Goal: Task Accomplishment & Management: Use online tool/utility

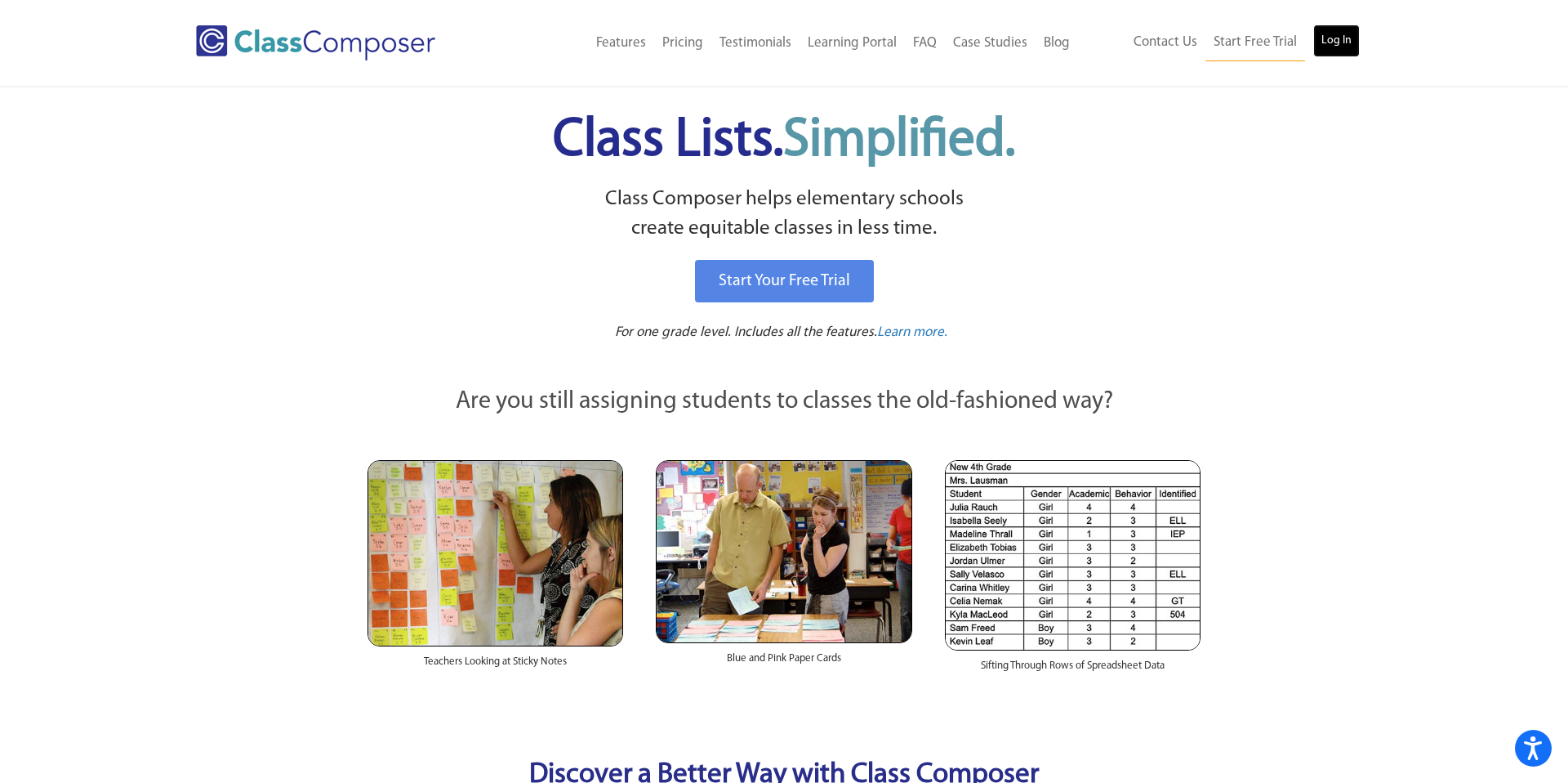
click at [1323, 27] on link "Log In" at bounding box center [1336, 40] width 47 height 32
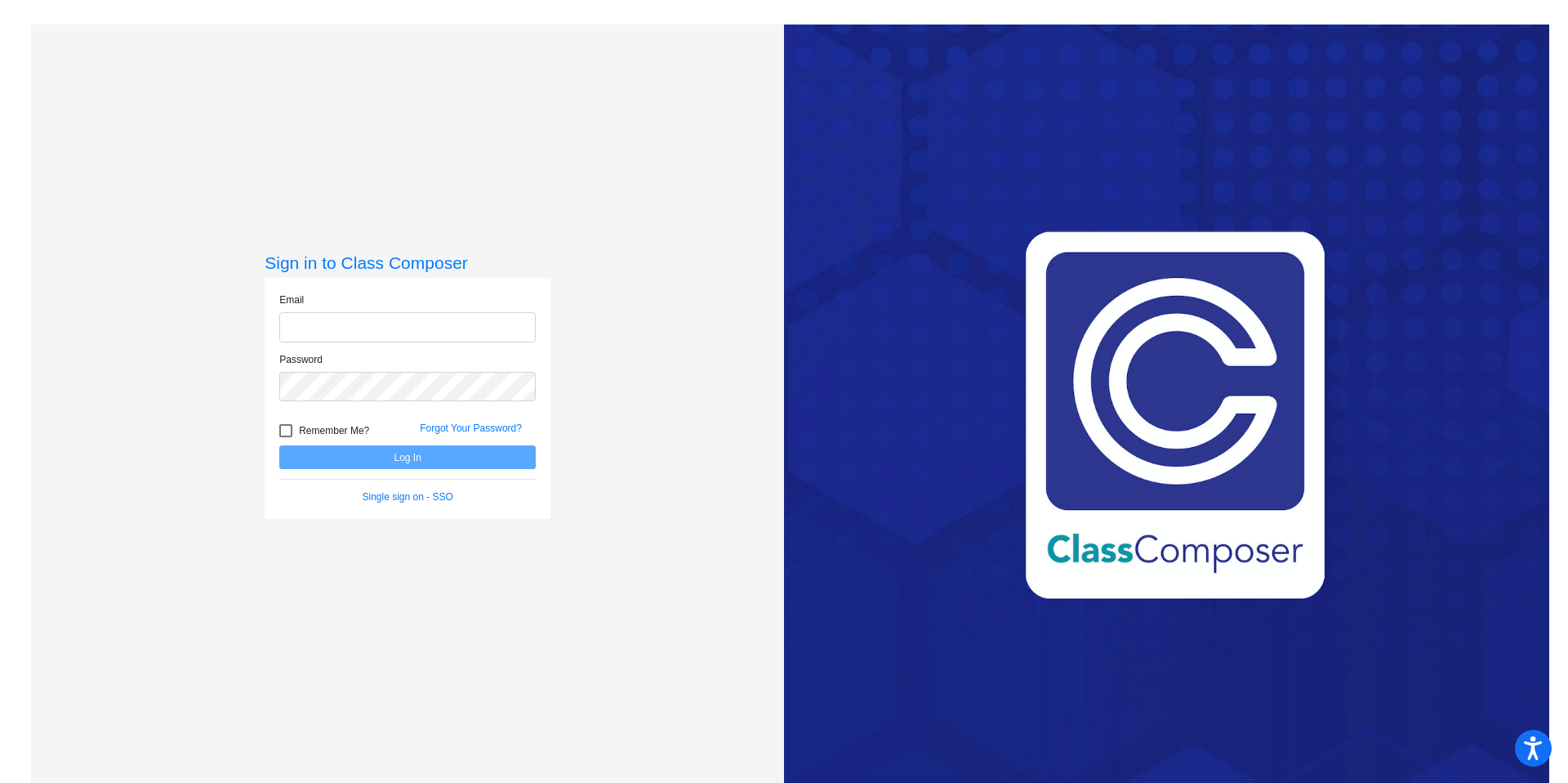
type input "[EMAIL_ADDRESS][DOMAIN_NAME]"
click at [395, 456] on button "Log In" at bounding box center [408, 457] width 256 height 23
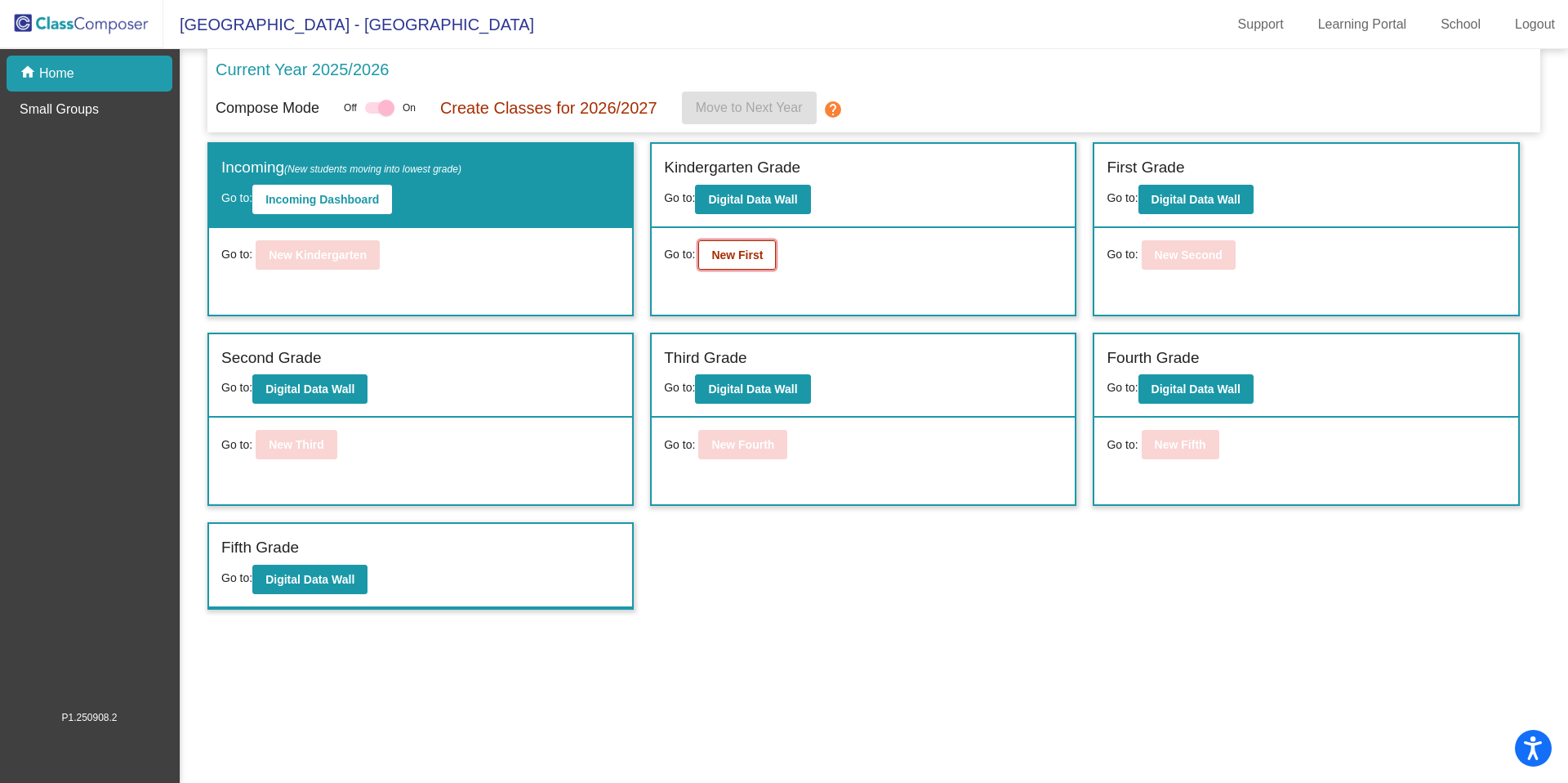
click at [745, 259] on b "New First" at bounding box center [737, 254] width 52 height 13
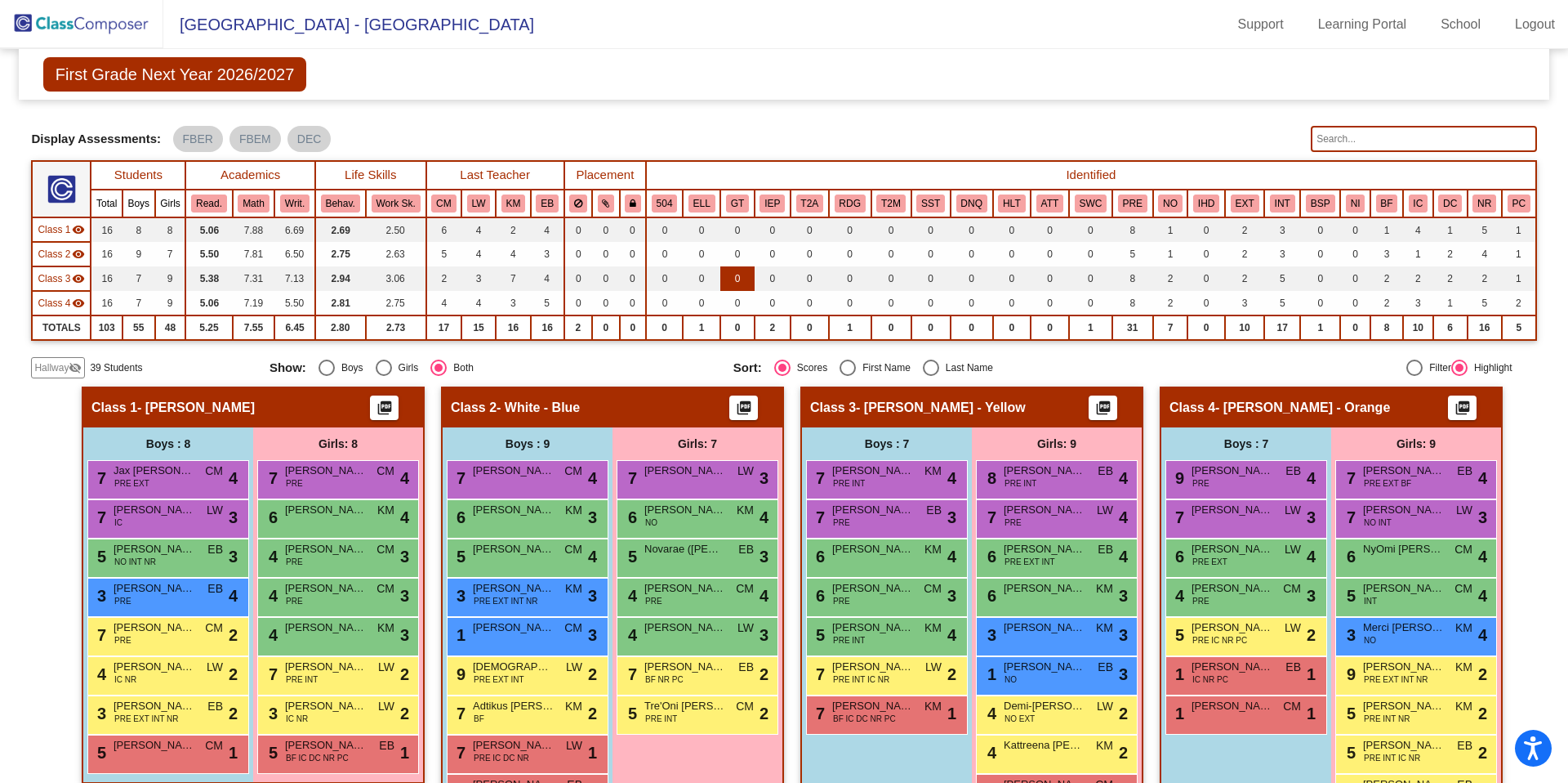
scroll to position [57, 0]
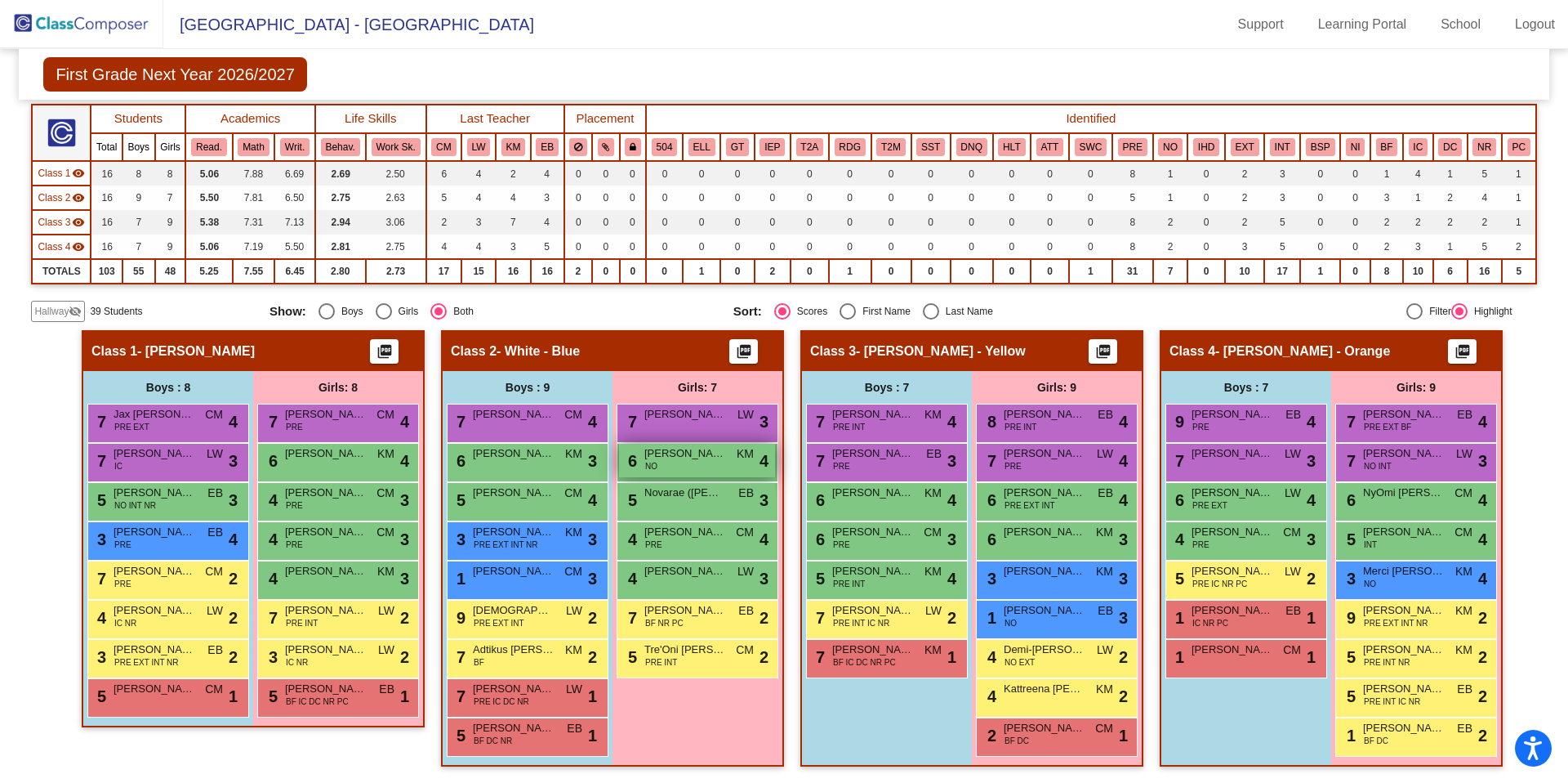
click at [680, 460] on span "[PERSON_NAME]" at bounding box center [685, 453] width 81 height 17
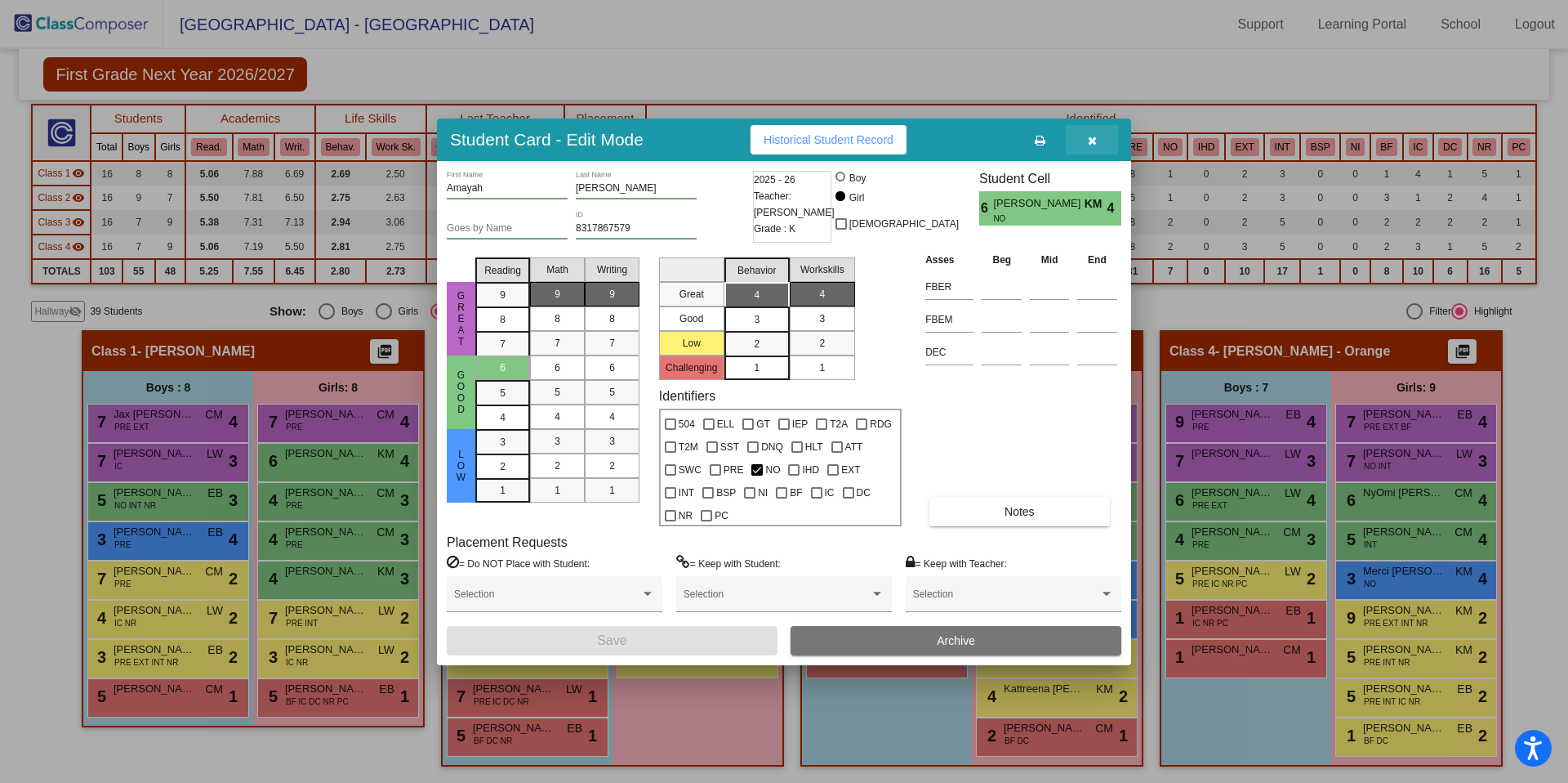
click at [1095, 137] on icon "button" at bounding box center [1092, 141] width 9 height 12
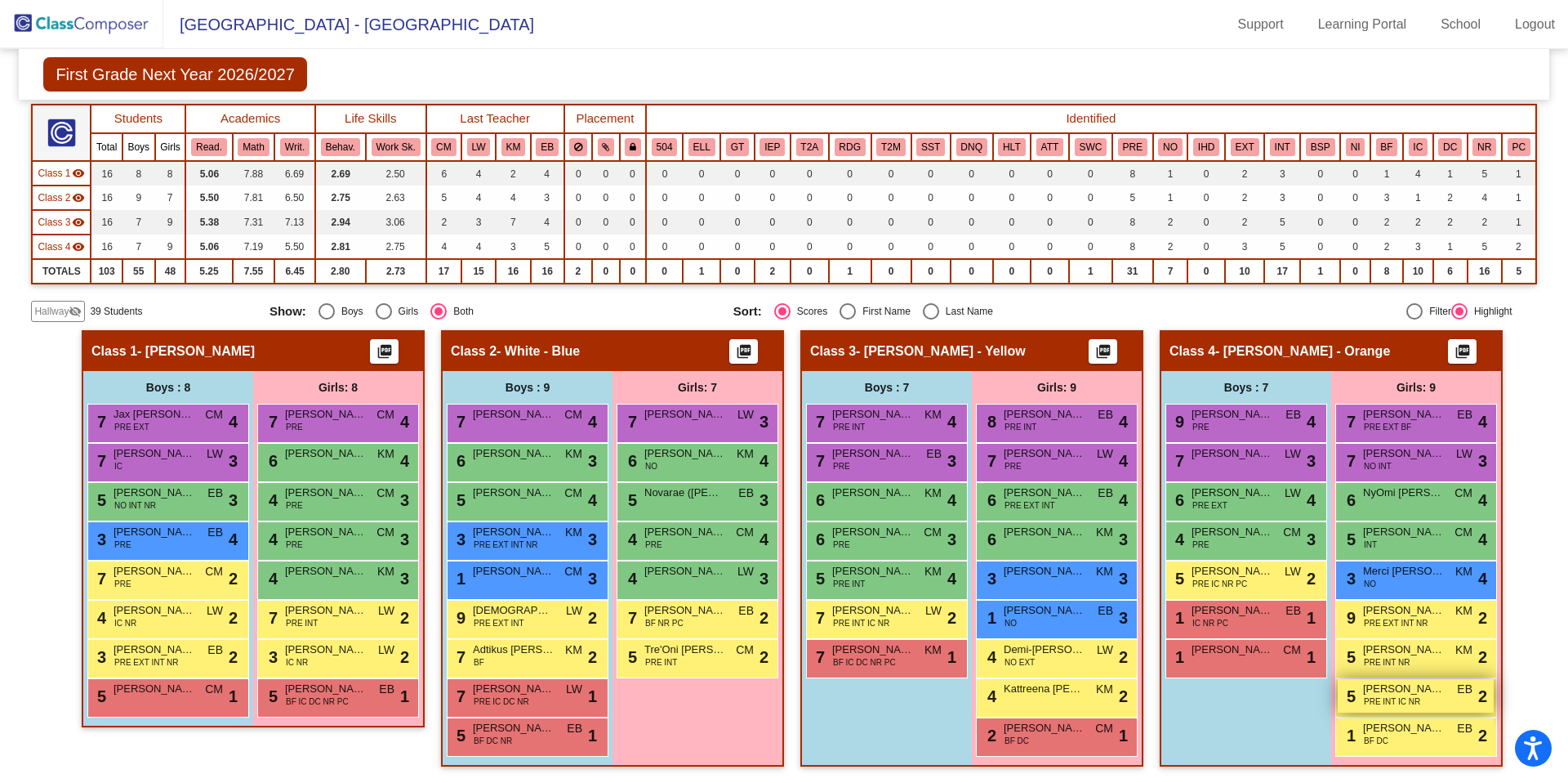
click at [1382, 708] on div "5 [PERSON_NAME] PRE INT IC NR EB lock do_not_disturb_alt 2" at bounding box center [1414, 696] width 156 height 33
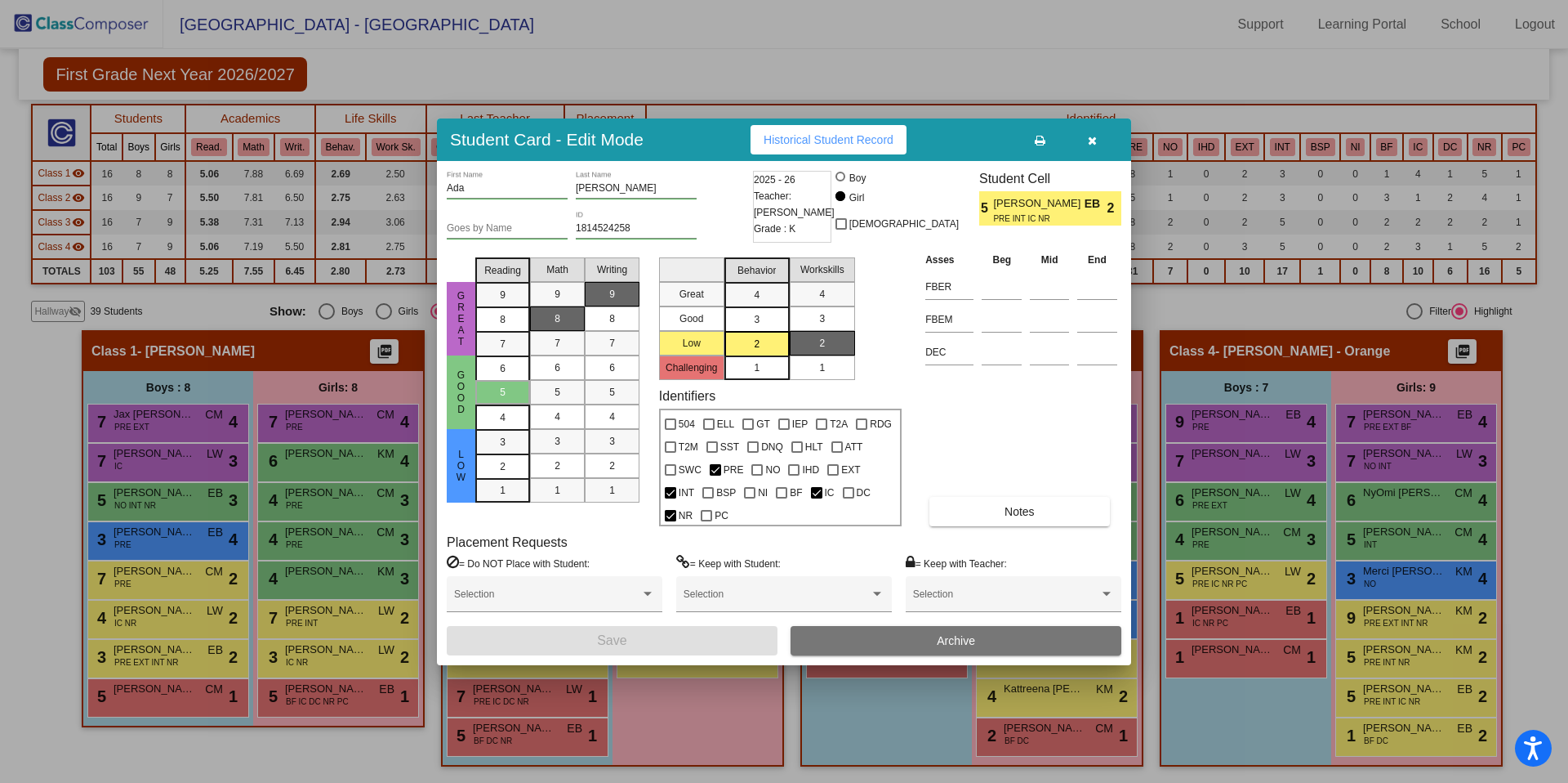
click at [1096, 136] on icon "button" at bounding box center [1092, 141] width 9 height 12
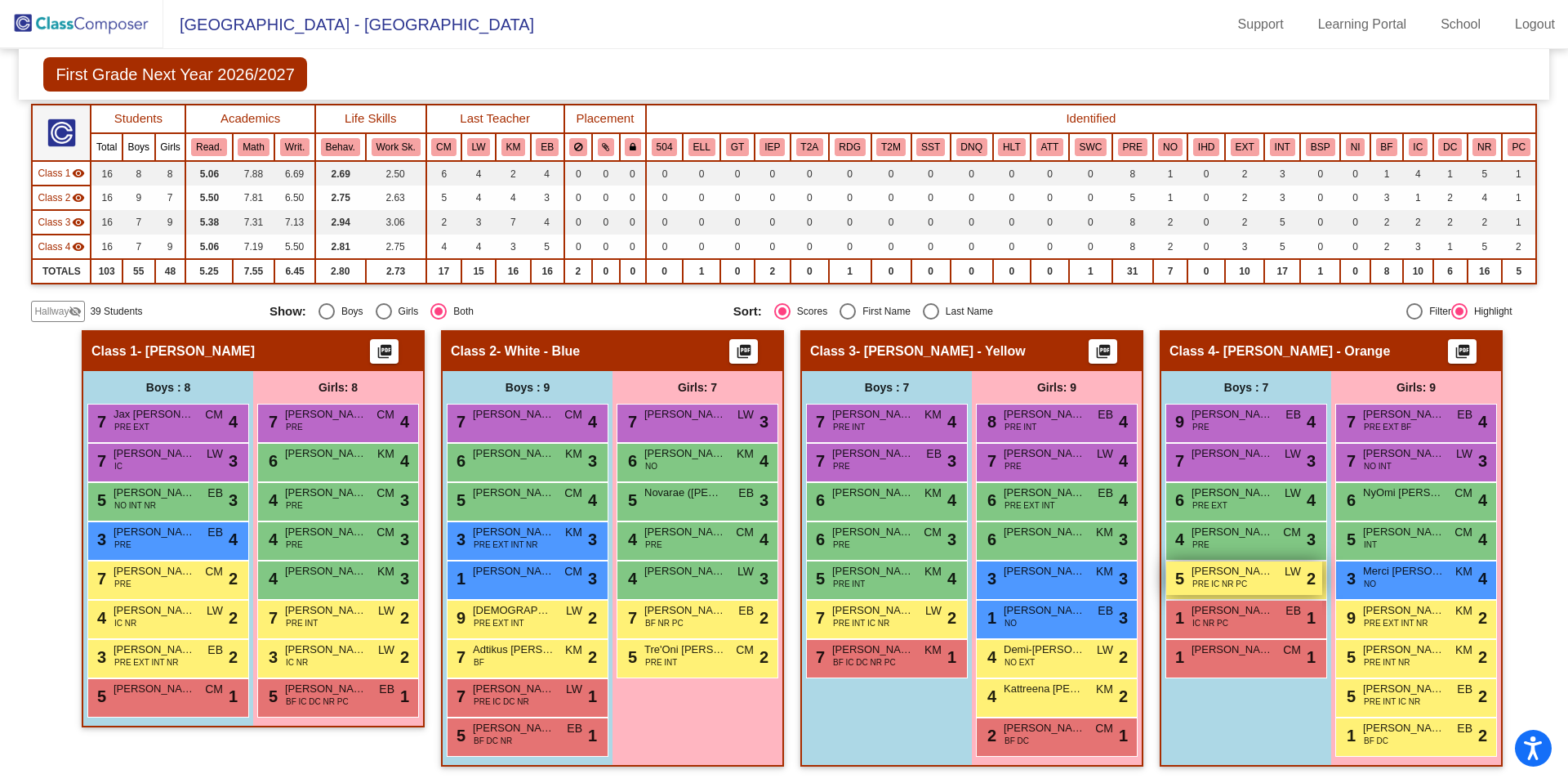
click at [1197, 582] on span "PRE IC NR PC" at bounding box center [1220, 583] width 55 height 13
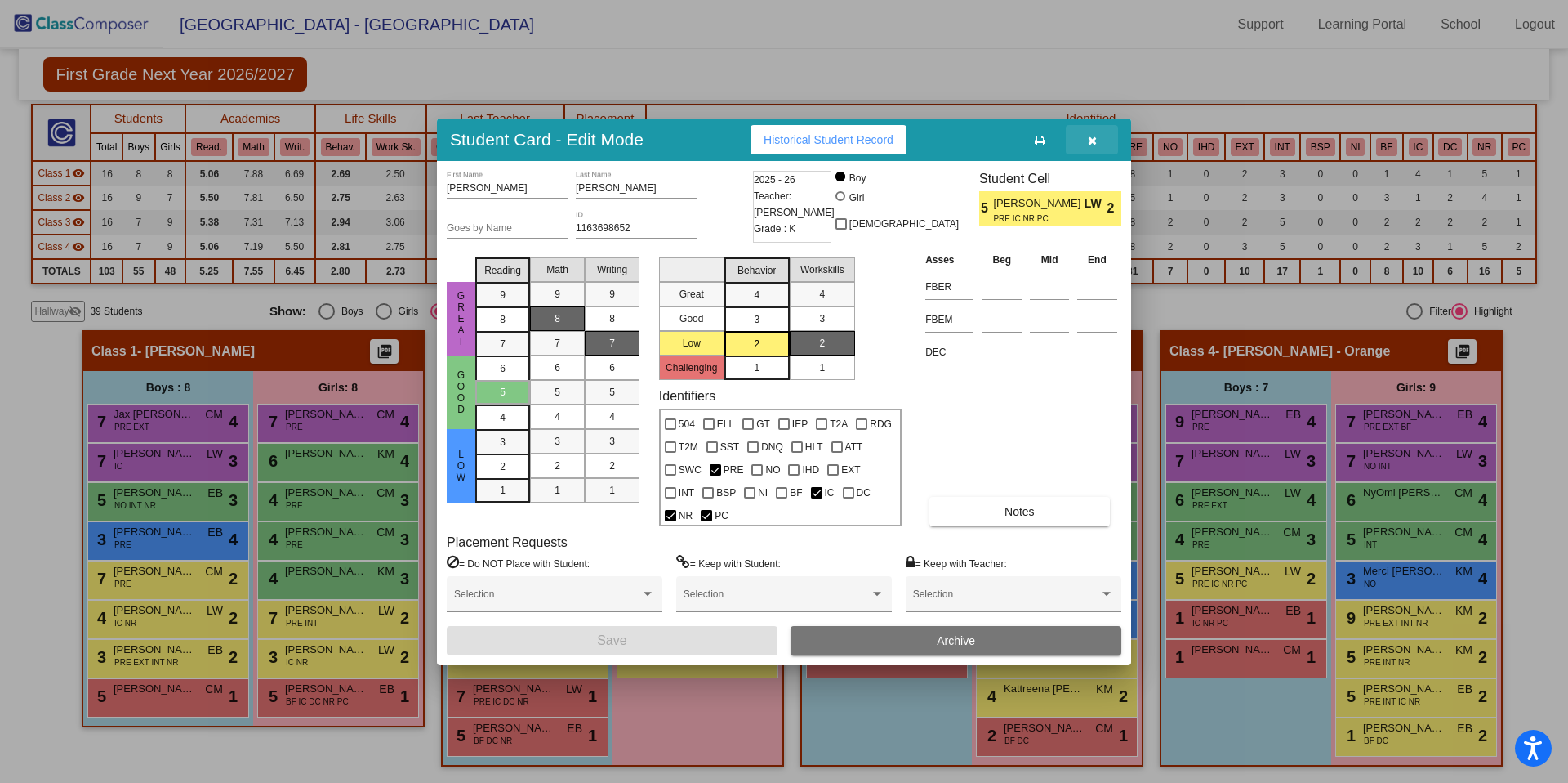
click at [1102, 148] on button "button" at bounding box center [1091, 140] width 52 height 29
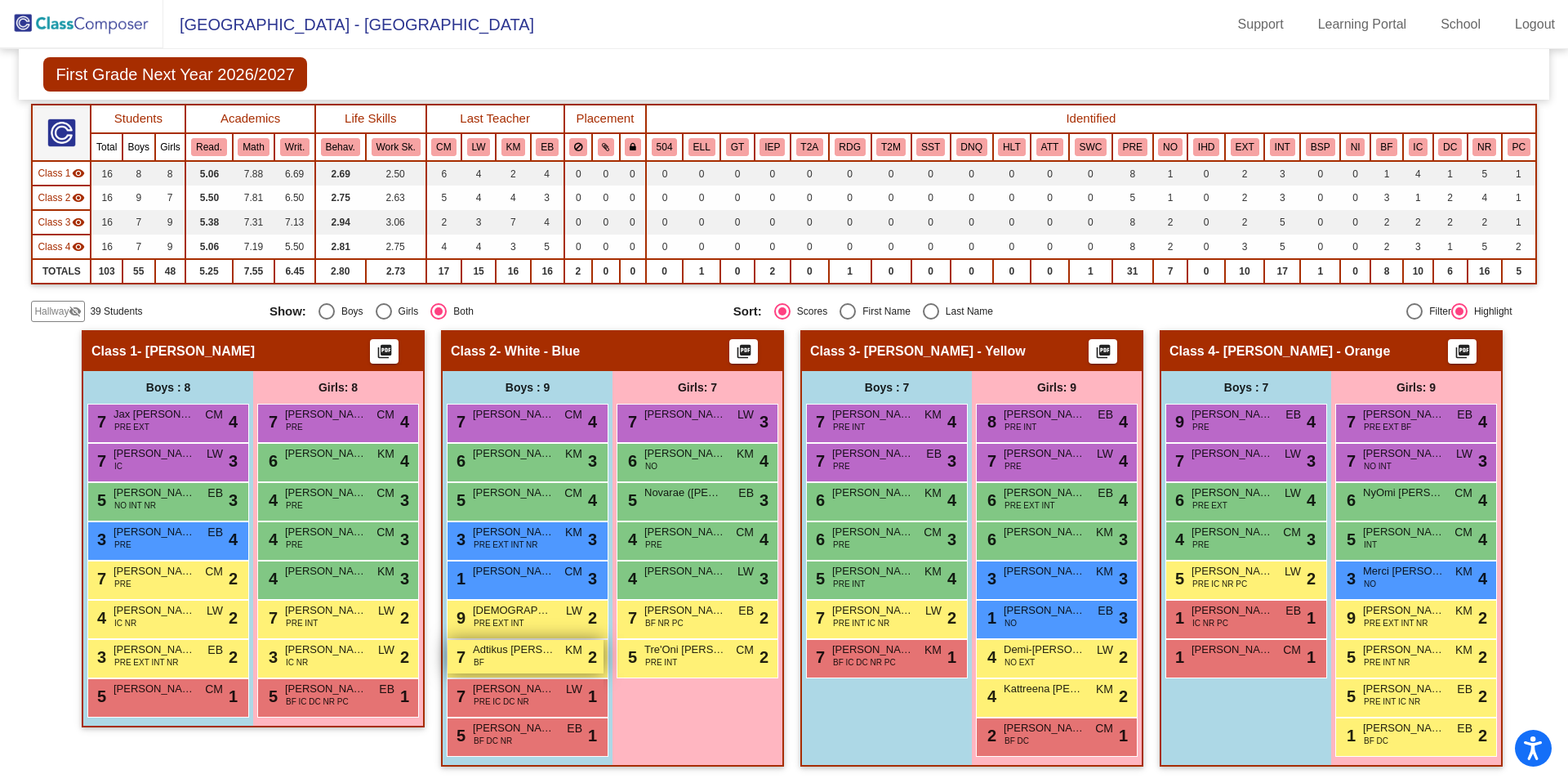
click at [532, 645] on span "Adtikus [PERSON_NAME]" at bounding box center [513, 649] width 81 height 17
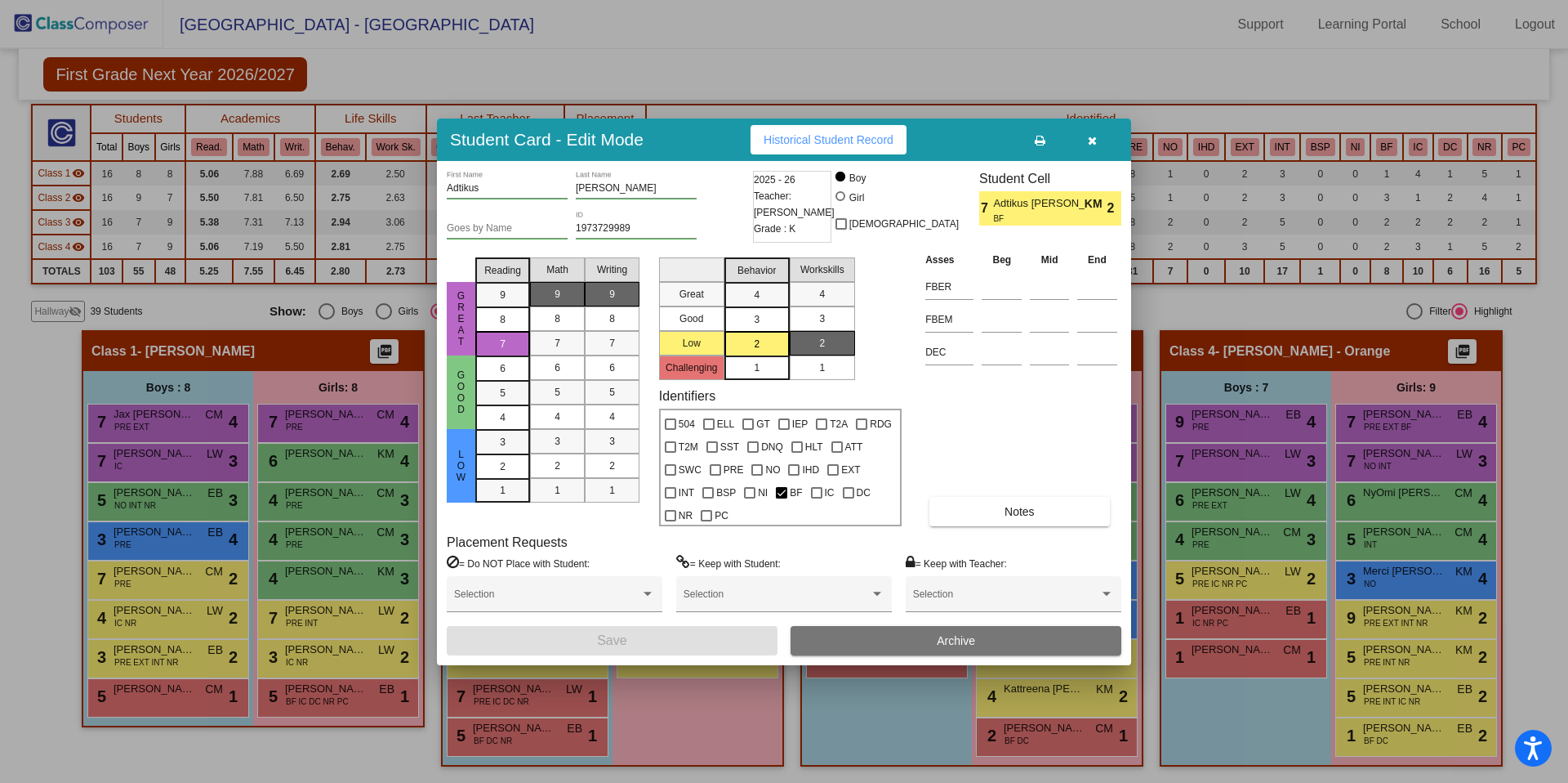
click at [1098, 145] on button "button" at bounding box center [1091, 140] width 52 height 29
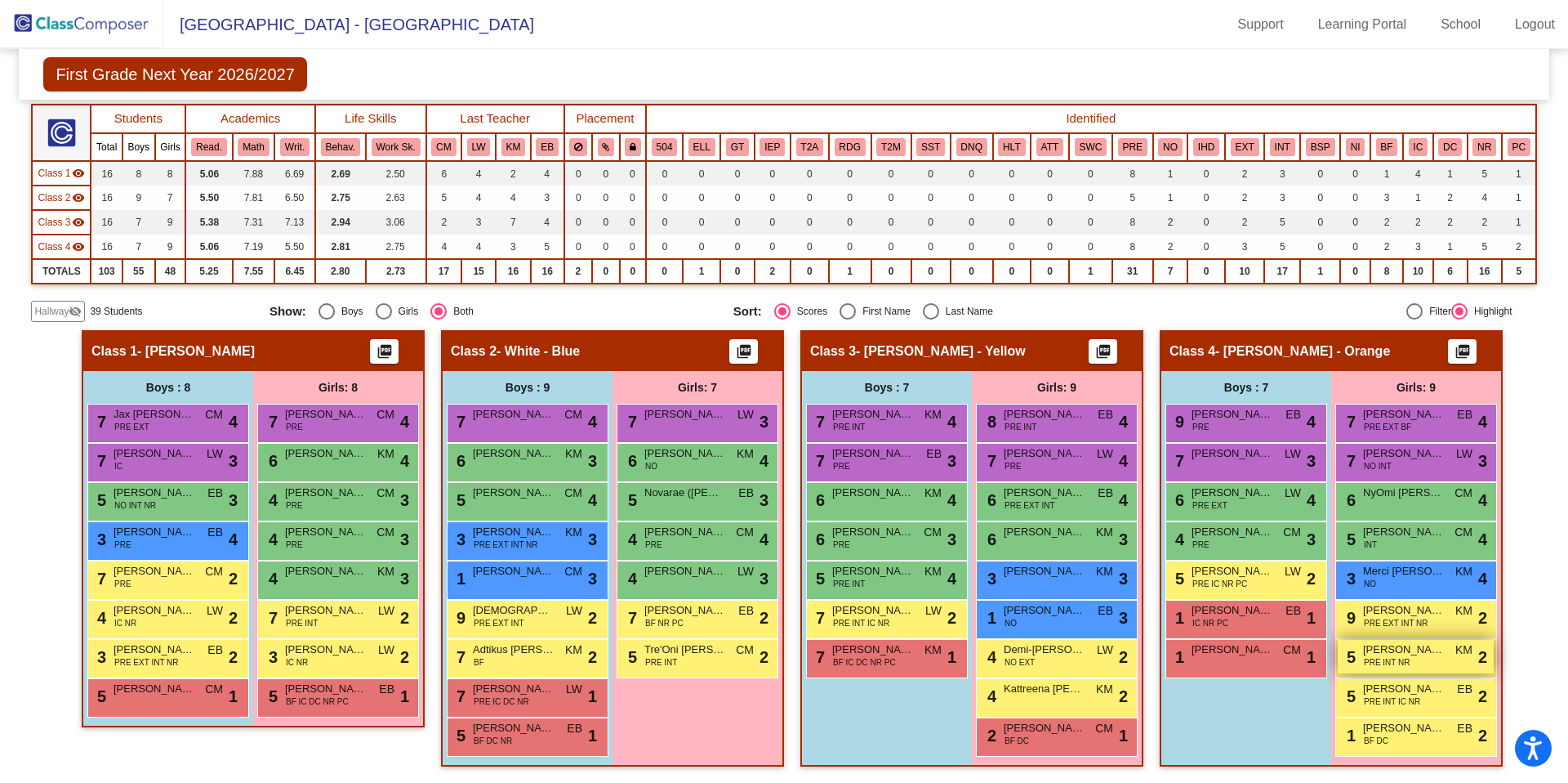
click at [1382, 668] on span "PRE INT NR" at bounding box center [1387, 662] width 47 height 13
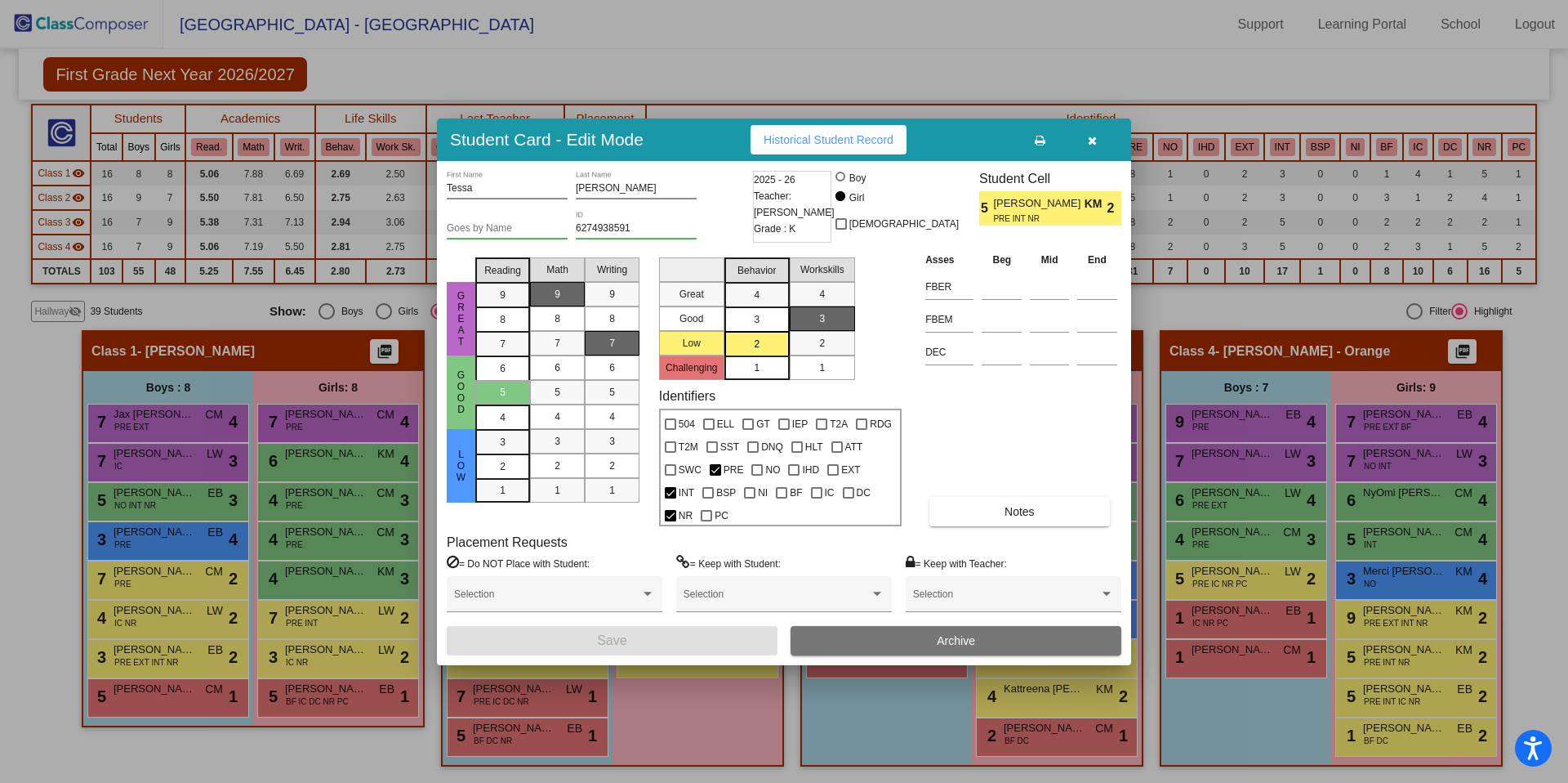
click at [1091, 143] on icon "button" at bounding box center [1092, 141] width 9 height 12
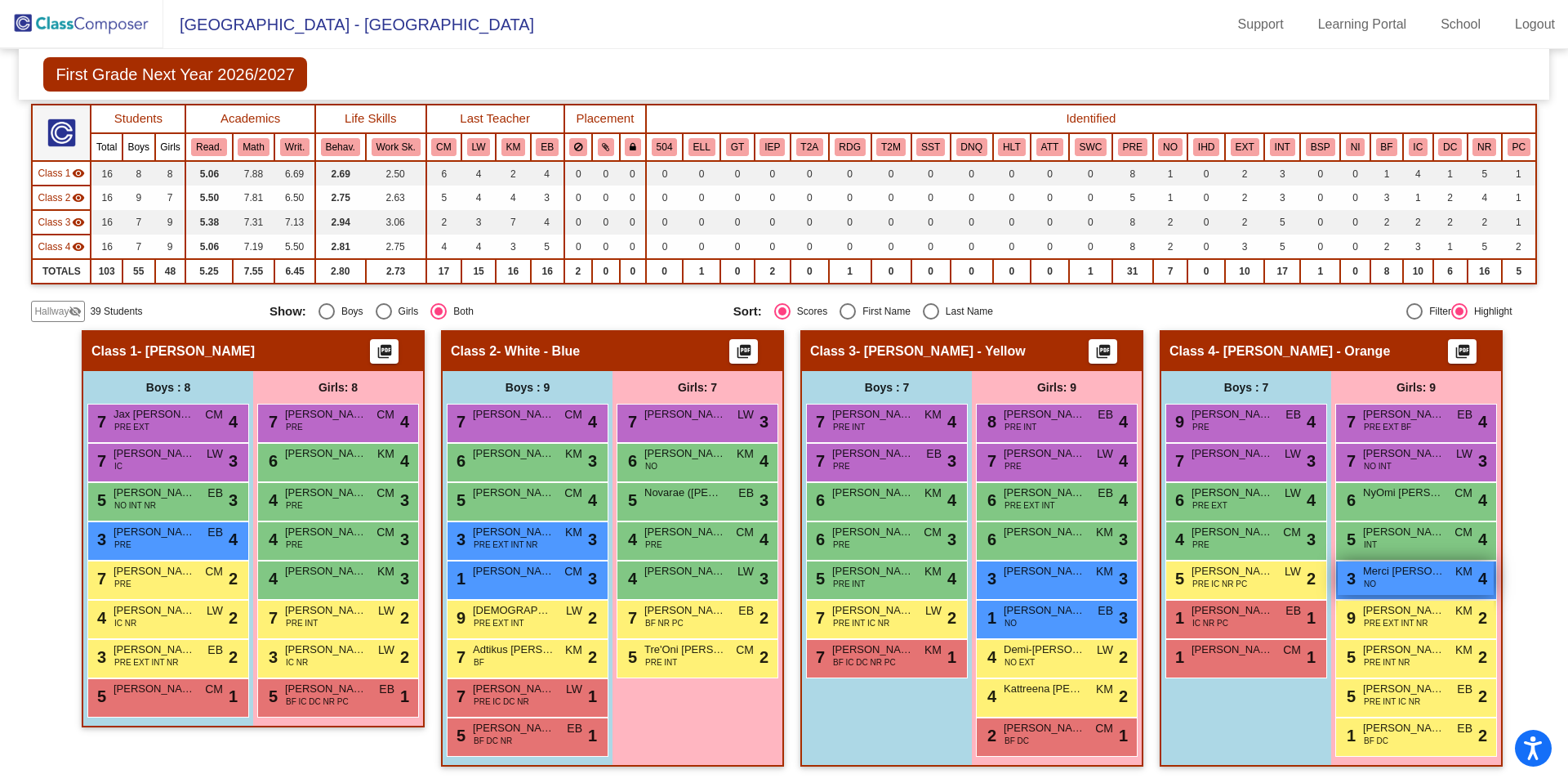
click at [1387, 593] on div "3 Merci [PERSON_NAME] NO KM lock do_not_disturb_alt 4" at bounding box center [1414, 578] width 156 height 33
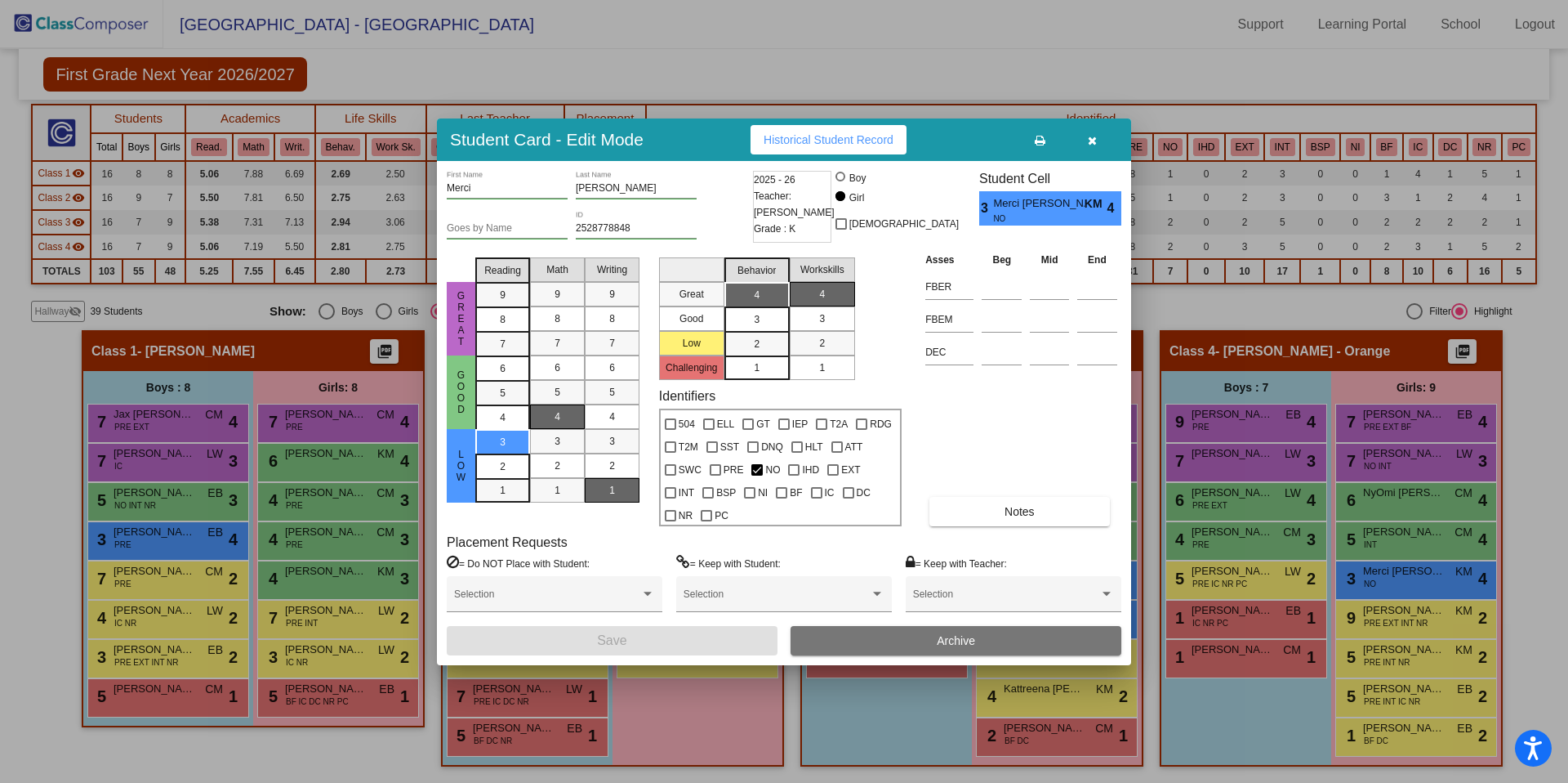
click at [1086, 135] on button "button" at bounding box center [1091, 140] width 52 height 29
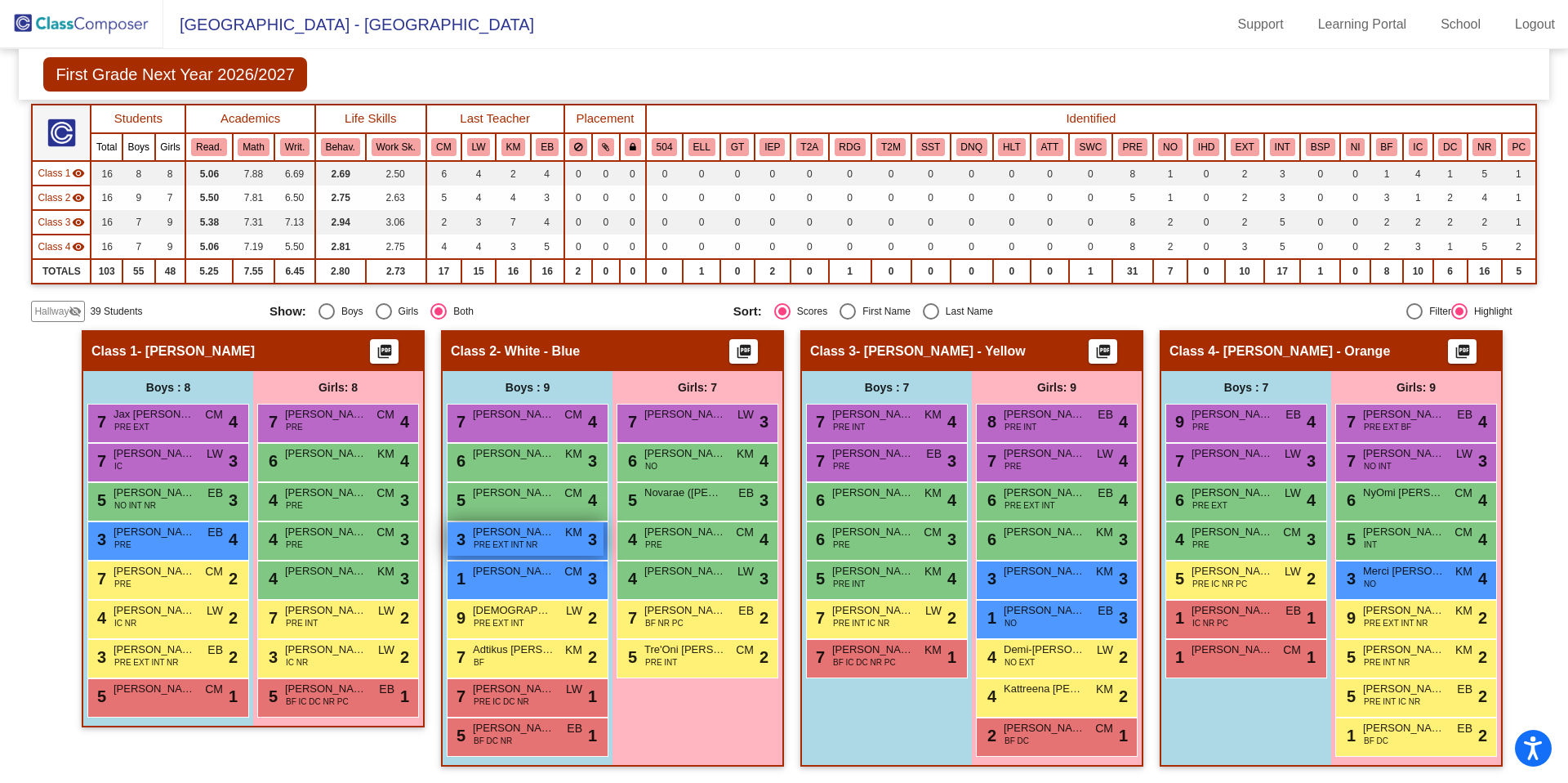
click at [514, 531] on span "[PERSON_NAME]" at bounding box center [513, 531] width 81 height 17
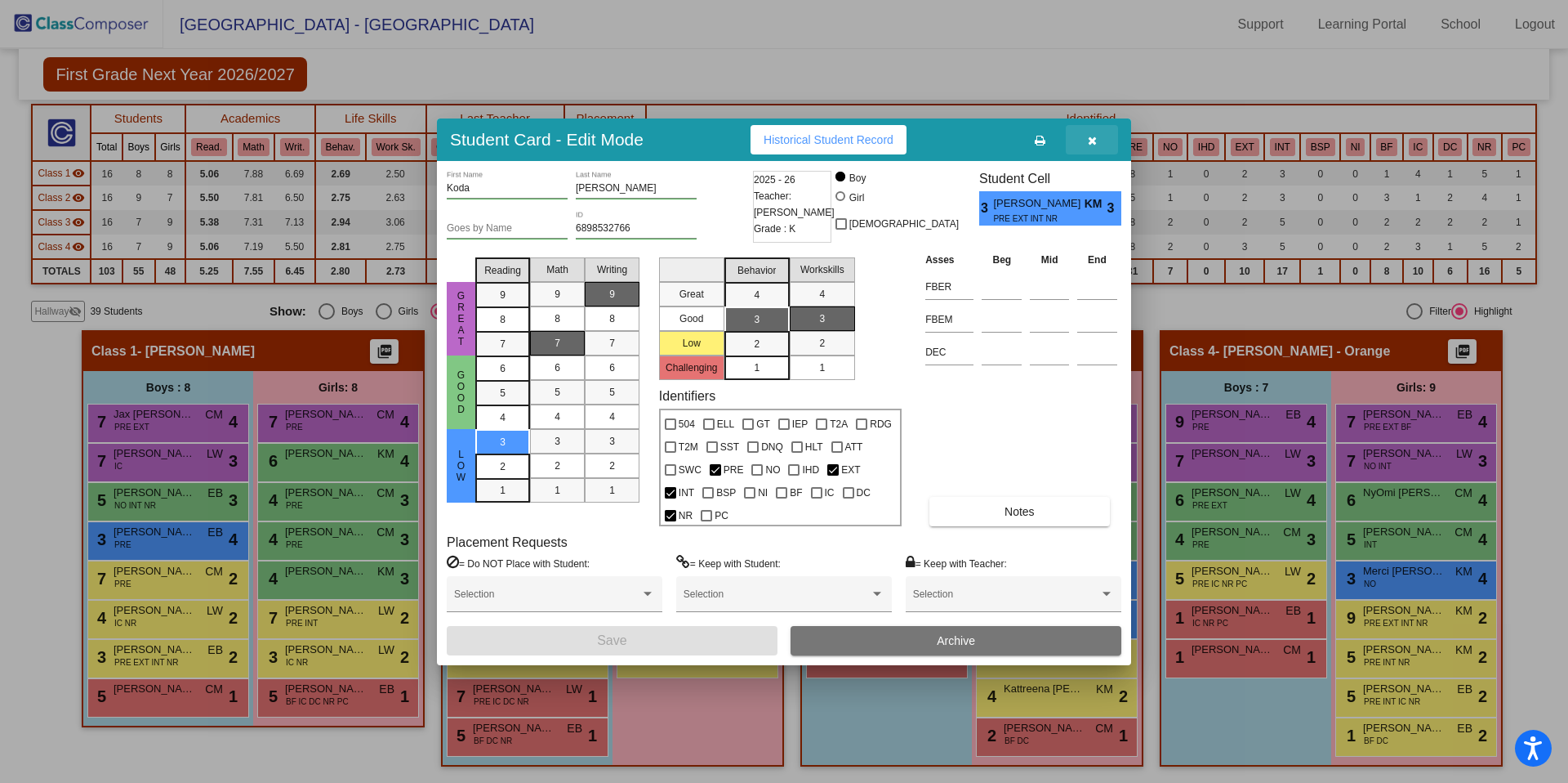
click at [1088, 143] on icon "button" at bounding box center [1092, 141] width 9 height 12
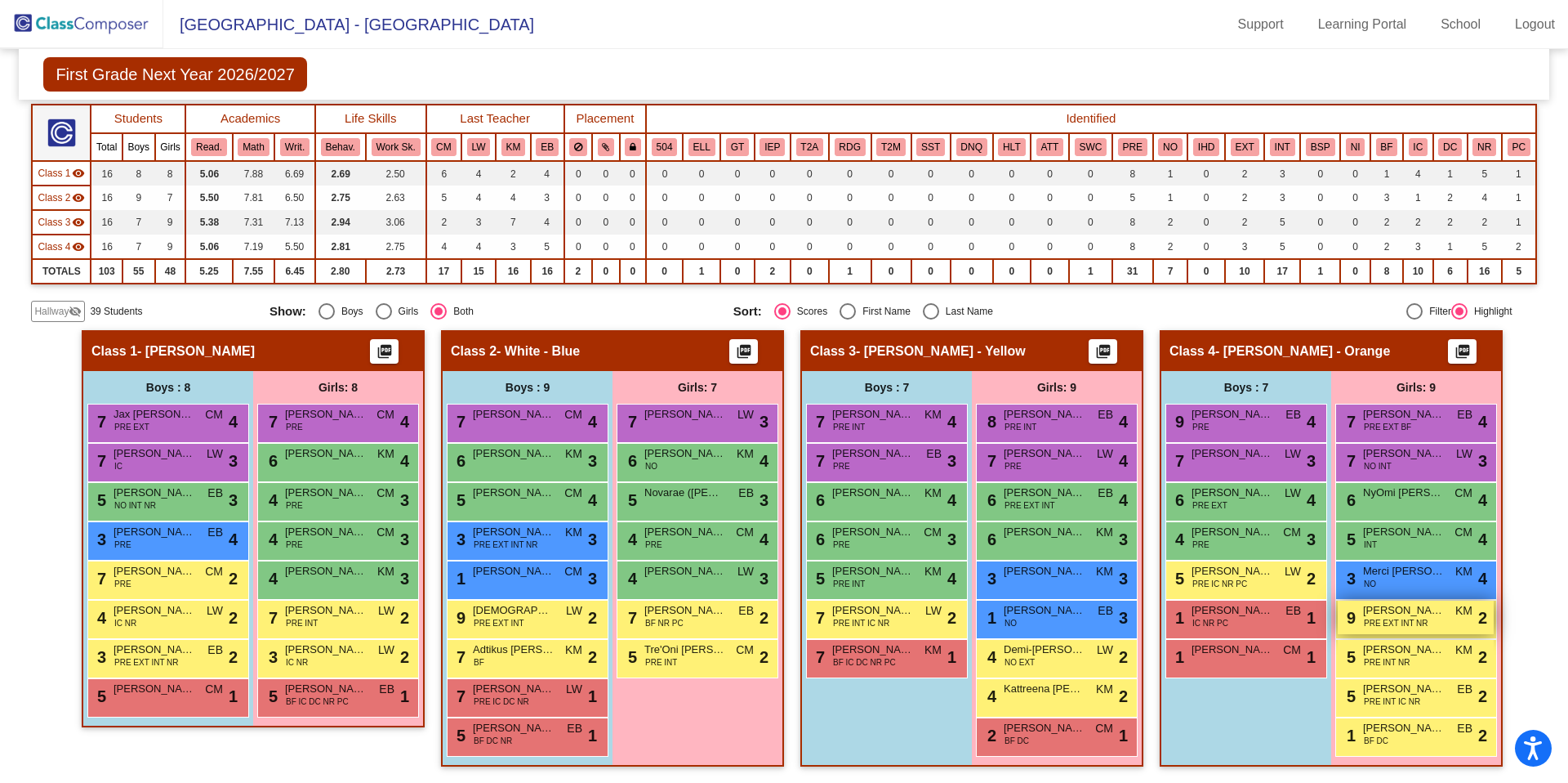
click at [1387, 623] on span "PRE EXT INT NR" at bounding box center [1396, 622] width 65 height 13
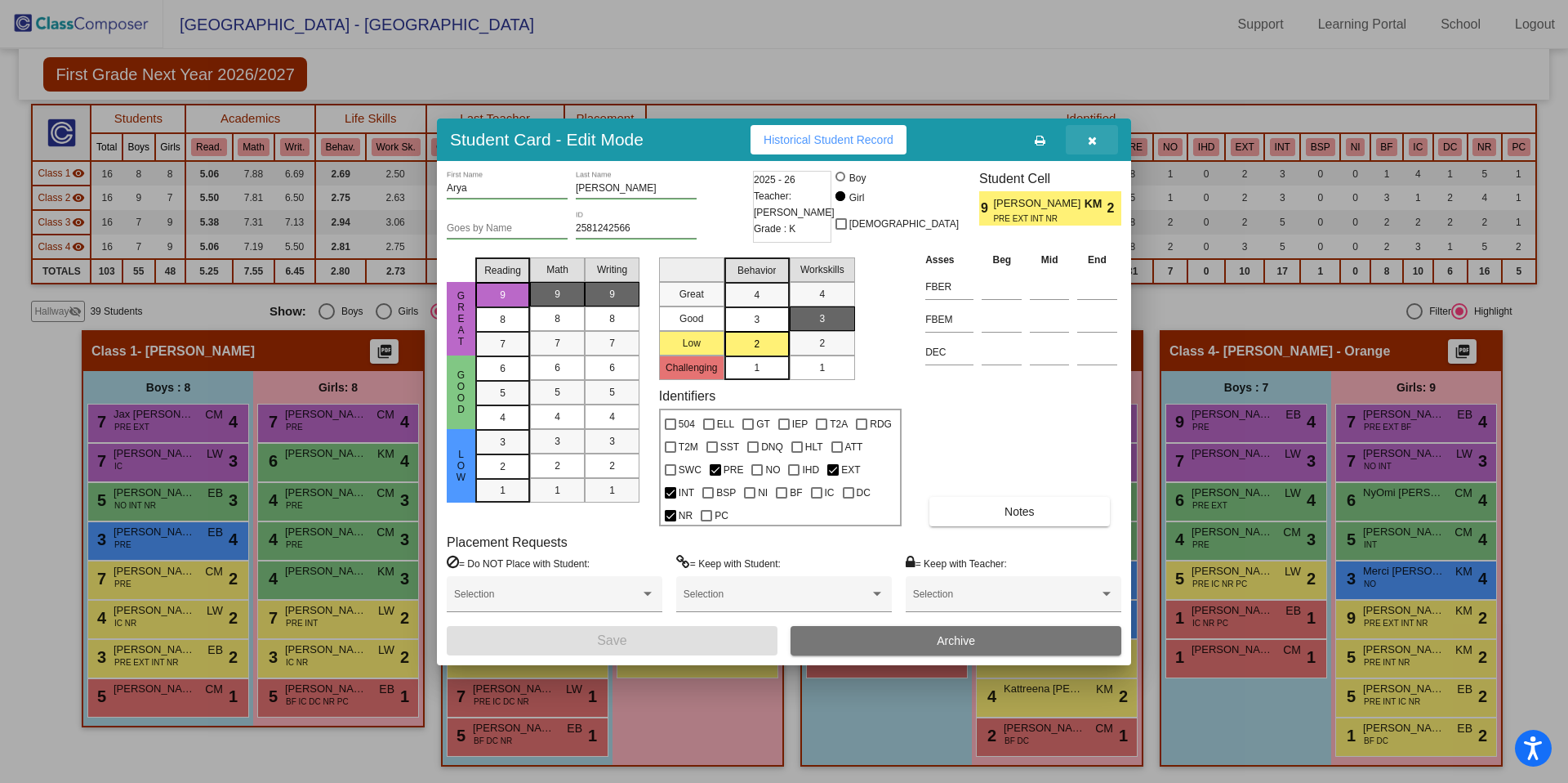
click at [1093, 143] on icon "button" at bounding box center [1092, 141] width 9 height 12
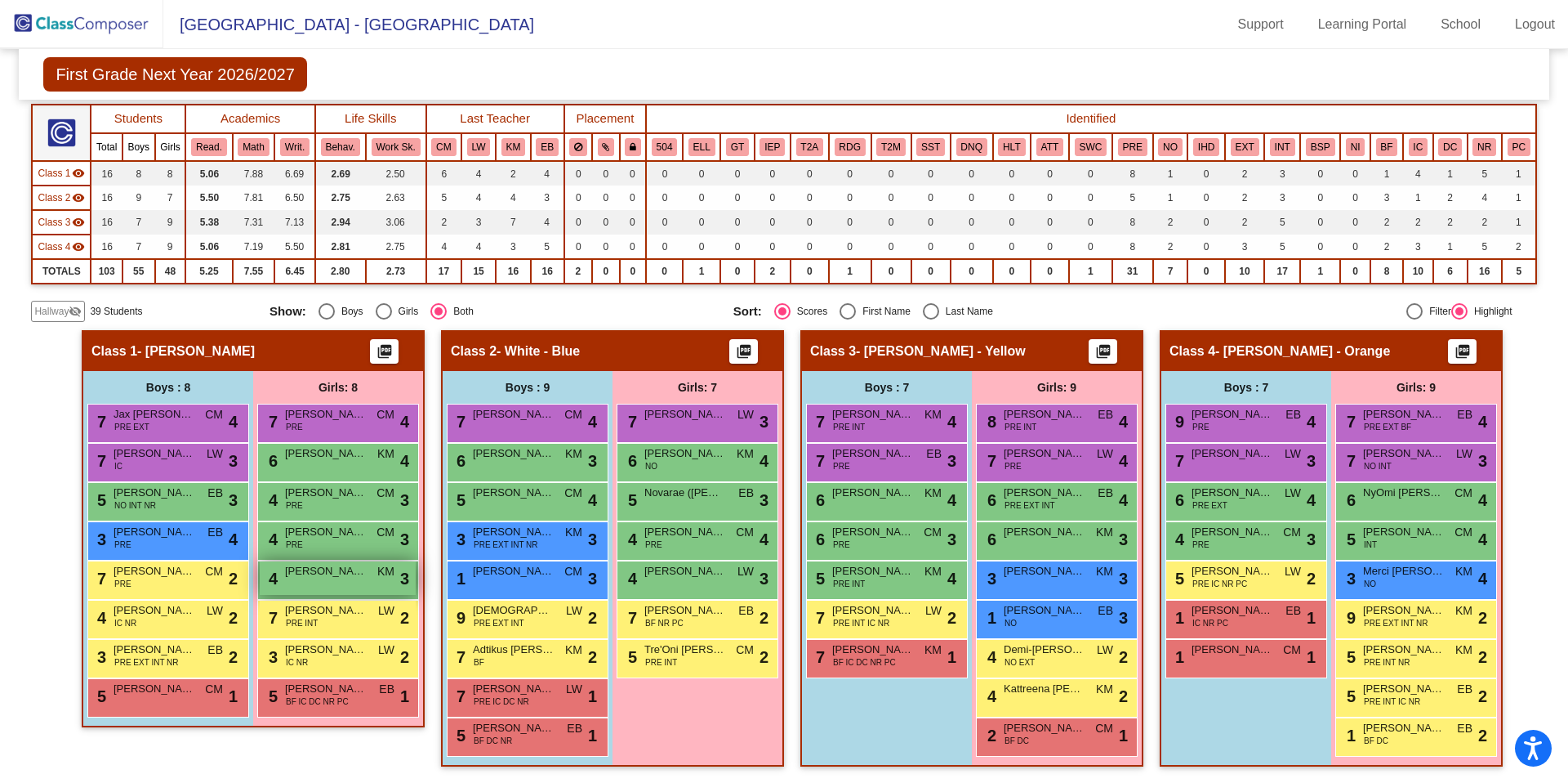
click at [350, 576] on span "[PERSON_NAME]" at bounding box center [325, 571] width 81 height 17
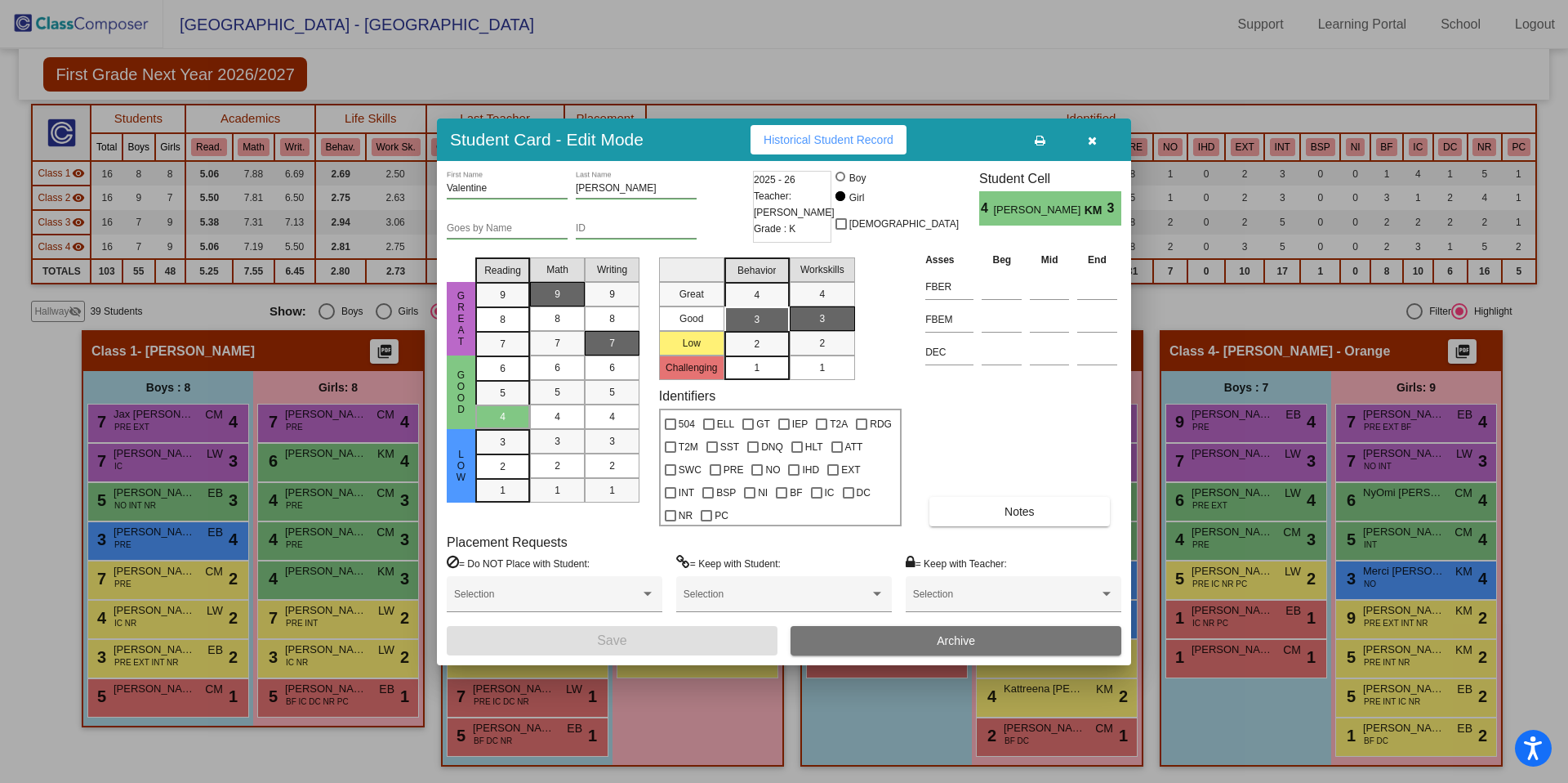
click at [1095, 137] on icon "button" at bounding box center [1092, 141] width 9 height 12
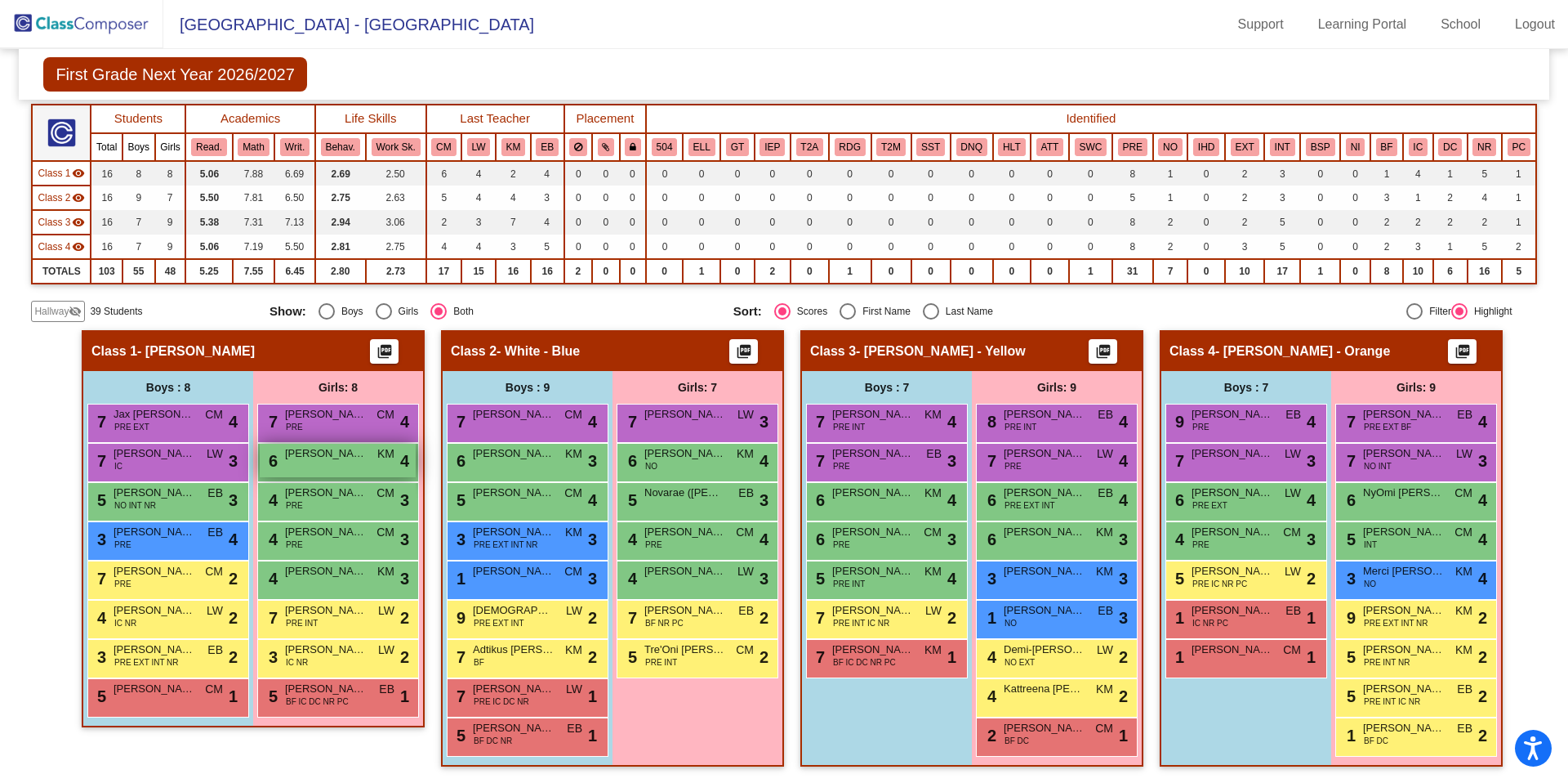
click at [352, 457] on span "[PERSON_NAME]" at bounding box center [325, 453] width 81 height 17
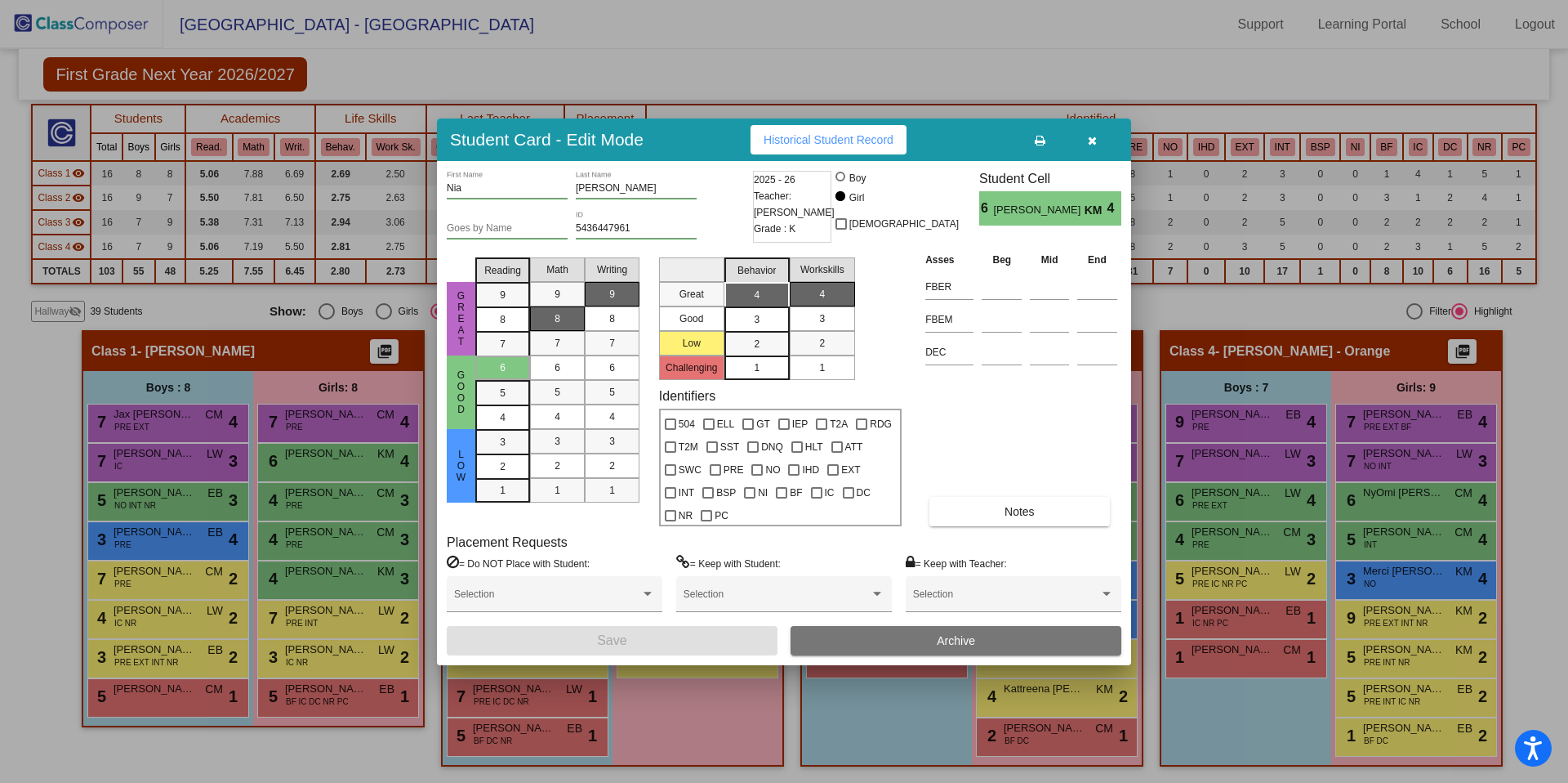
click at [1104, 145] on button "button" at bounding box center [1091, 140] width 52 height 29
